Goal: Task Accomplishment & Management: Manage account settings

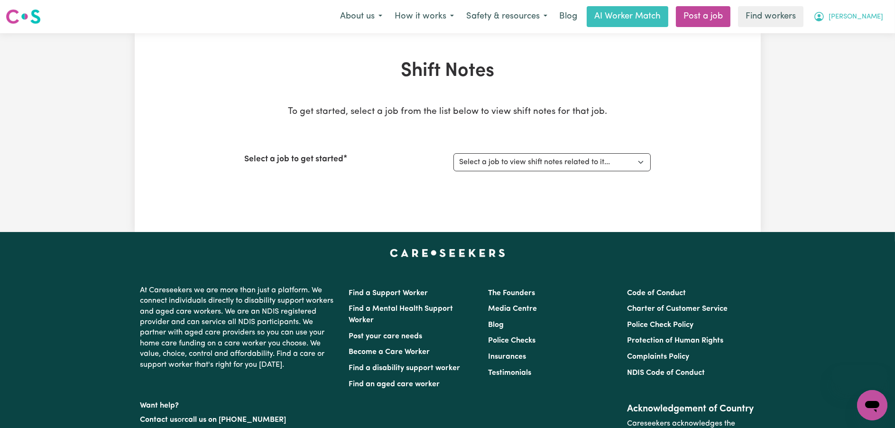
click at [867, 18] on span "[PERSON_NAME]" at bounding box center [856, 17] width 55 height 10
click at [849, 37] on link "My Dashboard" at bounding box center [851, 37] width 75 height 18
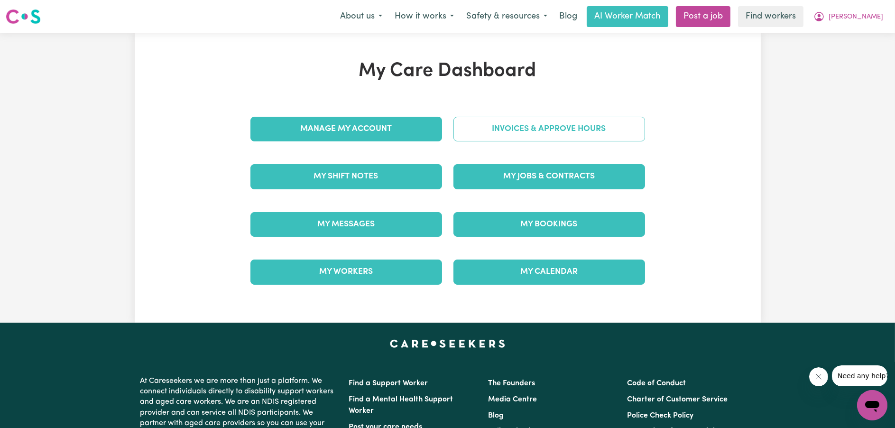
click at [558, 130] on link "Invoices & Approve Hours" at bounding box center [549, 129] width 192 height 25
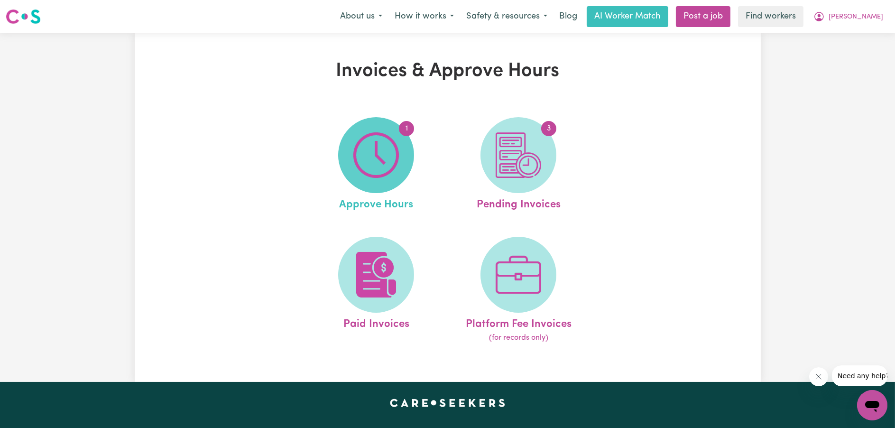
click at [409, 155] on span "1" at bounding box center [376, 155] width 76 height 76
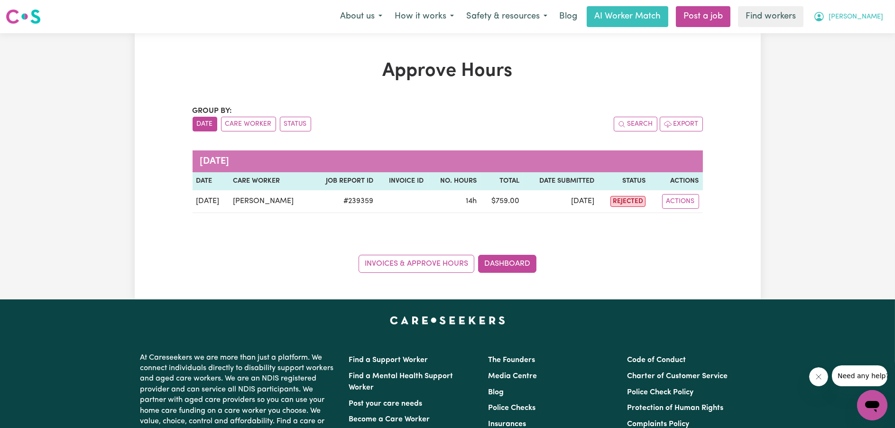
click at [868, 11] on button "[PERSON_NAME]" at bounding box center [848, 17] width 82 height 20
click at [857, 28] on link "My Dashboard" at bounding box center [851, 37] width 75 height 18
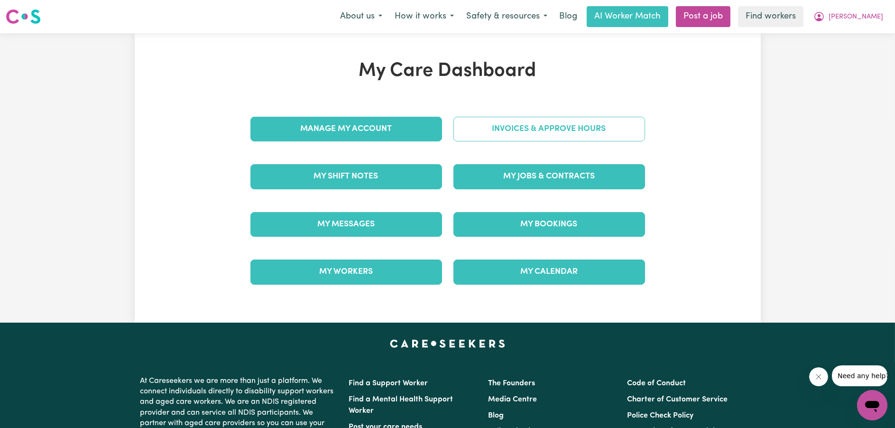
click at [606, 123] on link "Invoices & Approve Hours" at bounding box center [549, 129] width 192 height 25
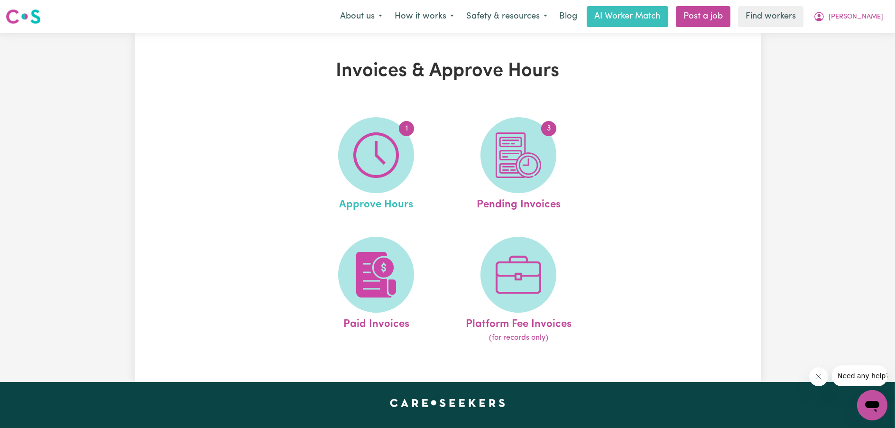
click at [416, 128] on link "1 Approve Hours" at bounding box center [376, 165] width 137 height 96
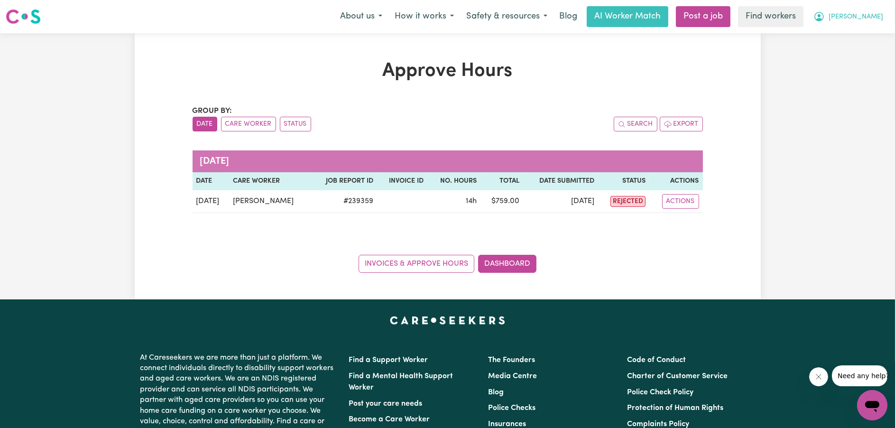
click at [860, 13] on span "[PERSON_NAME]" at bounding box center [856, 17] width 55 height 10
click at [853, 31] on link "My Dashboard" at bounding box center [851, 37] width 75 height 18
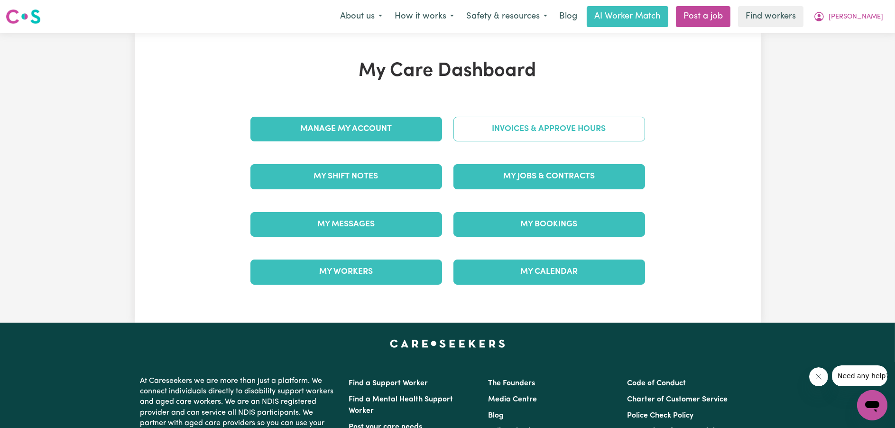
click at [594, 130] on link "Invoices & Approve Hours" at bounding box center [549, 129] width 192 height 25
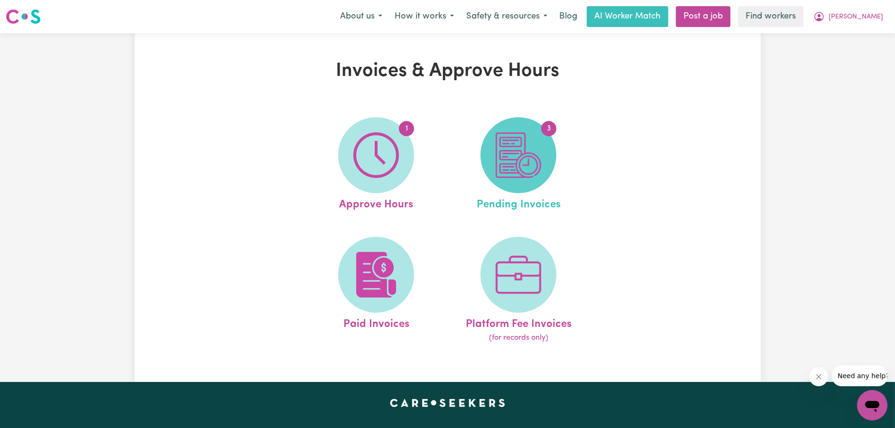
click at [548, 138] on span "3" at bounding box center [518, 155] width 76 height 76
